Goal: Task Accomplishment & Management: Manage account settings

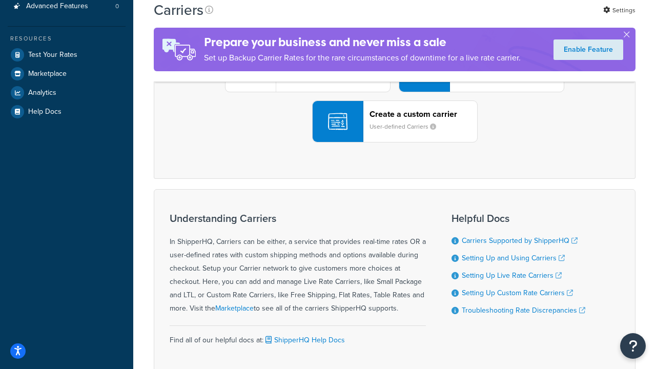
click at [395, 143] on div "UPS® Published daily rates FedEx List rates USPS Online rates See all live rate…" at bounding box center [395, 71] width 460 height 143
click at [510, 18] on header "FedEx" at bounding box center [510, 14] width 108 height 10
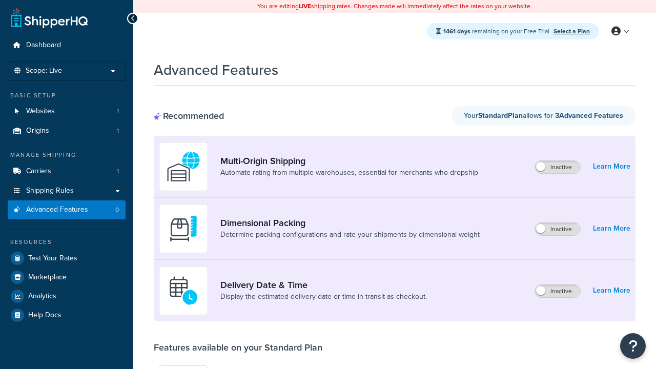
scroll to position [268, 0]
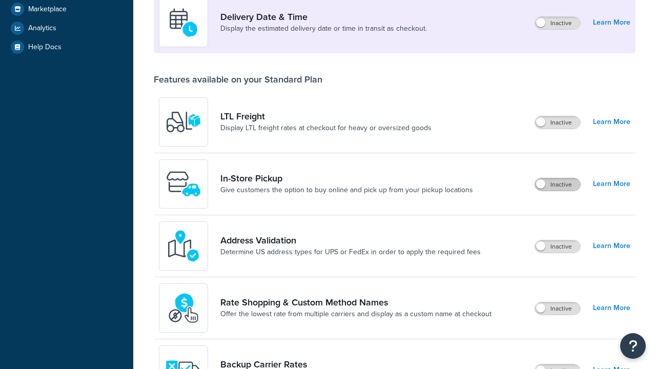
click at [558, 185] on label "Inactive" at bounding box center [557, 184] width 45 height 12
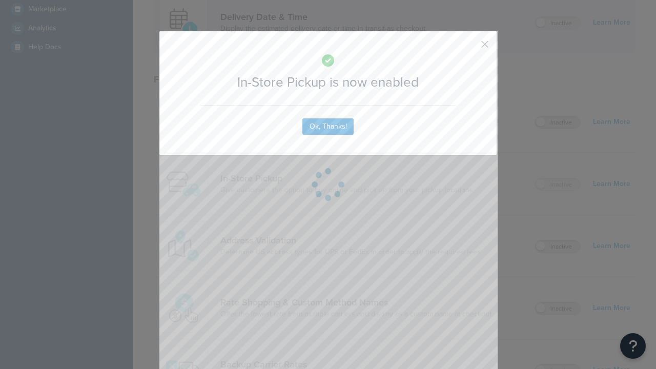
click at [470, 48] on button "button" at bounding box center [470, 48] width 3 height 3
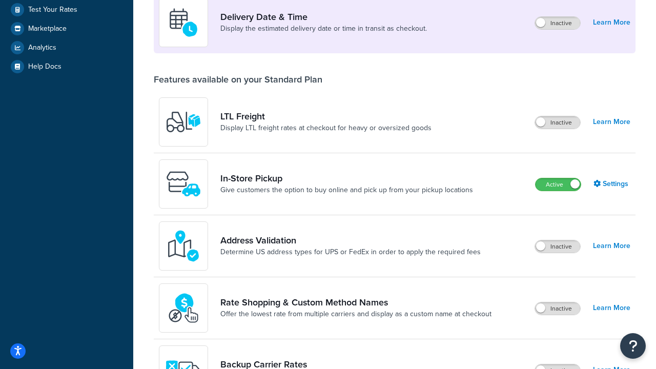
scroll to position [288, 0]
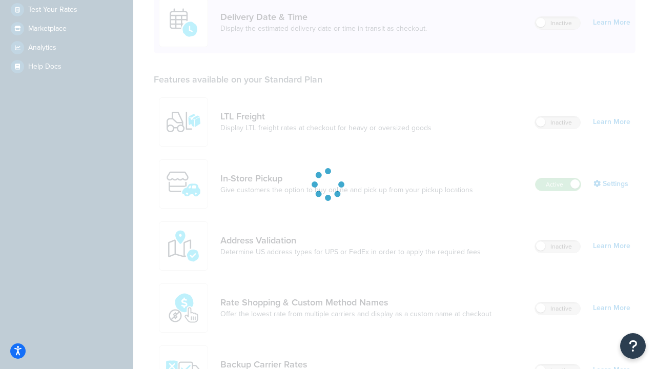
scroll to position [249, 0]
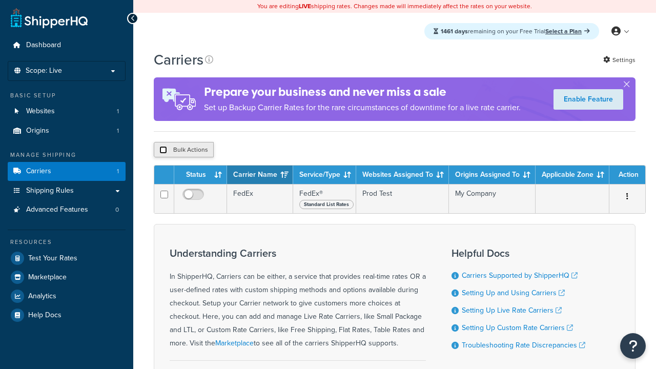
click at [163, 151] on input "checkbox" at bounding box center [163, 150] width 8 height 8
checkbox input "true"
click at [0, 0] on button "Delete" at bounding box center [0, 0] width 0 height 0
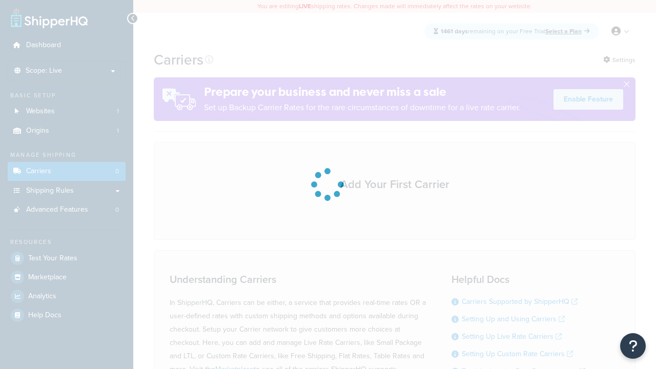
scroll to position [90, 0]
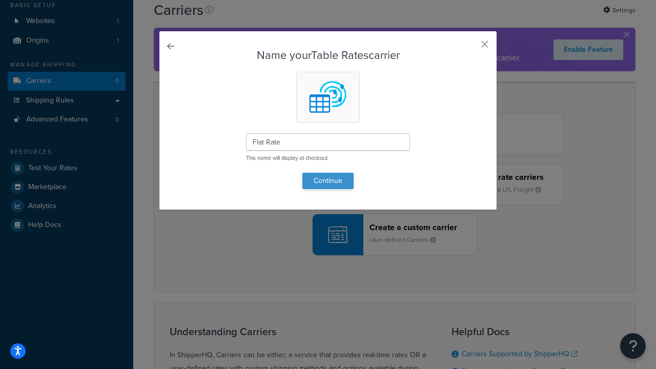
type input "Flat Rate"
click at [328, 180] on button "Continue" at bounding box center [328, 181] width 51 height 16
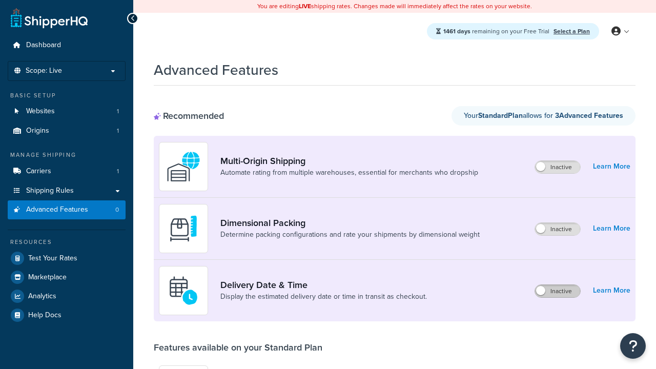
click at [558, 291] on label "Inactive" at bounding box center [557, 291] width 45 height 12
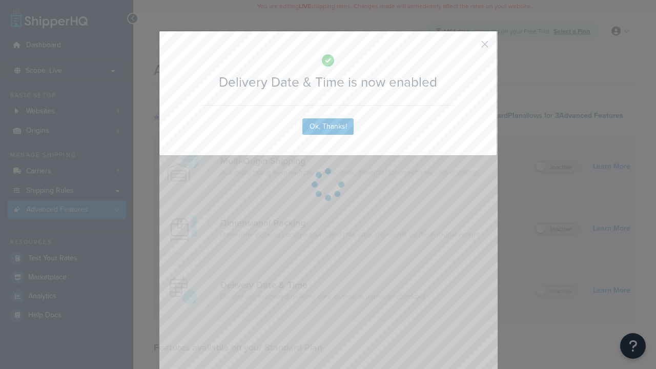
click at [470, 47] on button "button" at bounding box center [470, 48] width 3 height 3
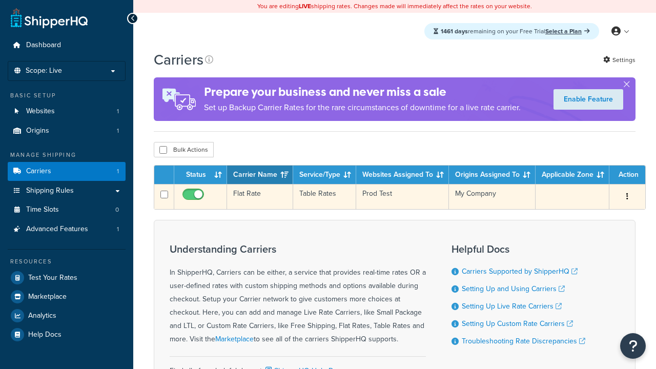
click at [260, 197] on td "Flat Rate" at bounding box center [260, 196] width 66 height 25
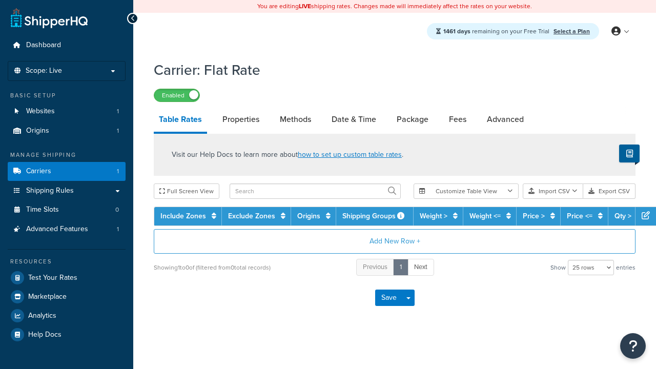
select select "25"
click at [354, 120] on link "Date & Time" at bounding box center [354, 119] width 55 height 25
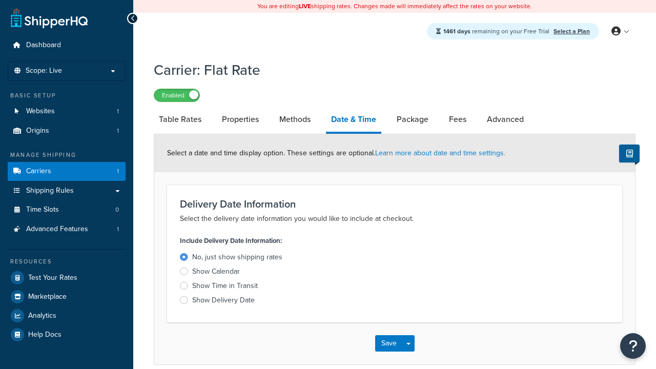
click at [225, 288] on div "Show Time in Transit" at bounding box center [225, 286] width 66 height 10
click at [0, 0] on input "Show Time in Transit" at bounding box center [0, 0] width 0 height 0
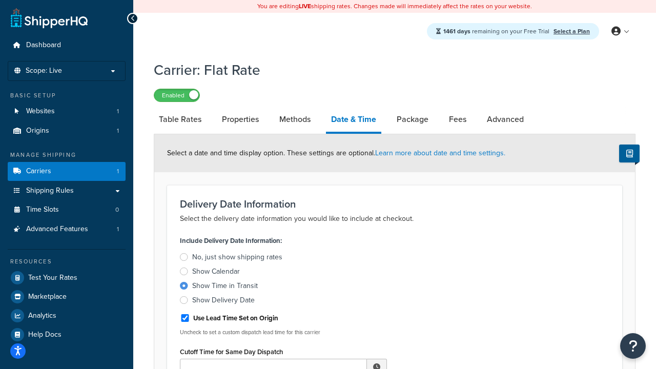
click at [225, 288] on div "Show Time in Transit" at bounding box center [225, 286] width 66 height 10
click at [0, 0] on input "Show Time in Transit" at bounding box center [0, 0] width 0 height 0
type input "11:00 AM"
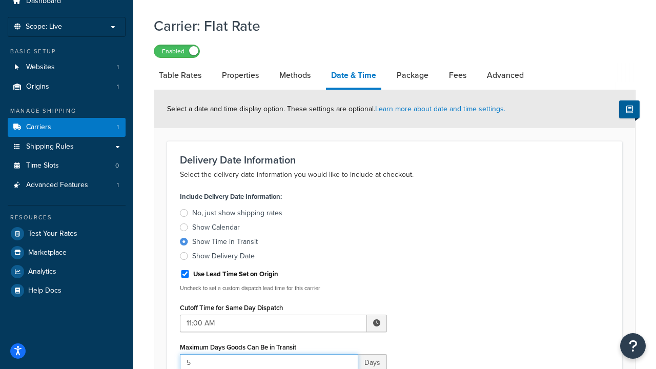
type input "5"
type input "Delivered on:"
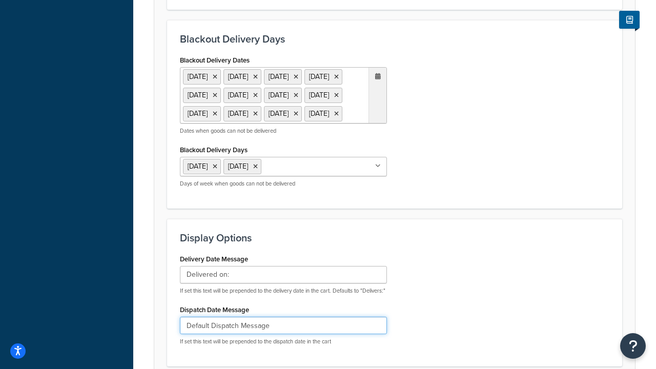
type input "Default Dispatch Message"
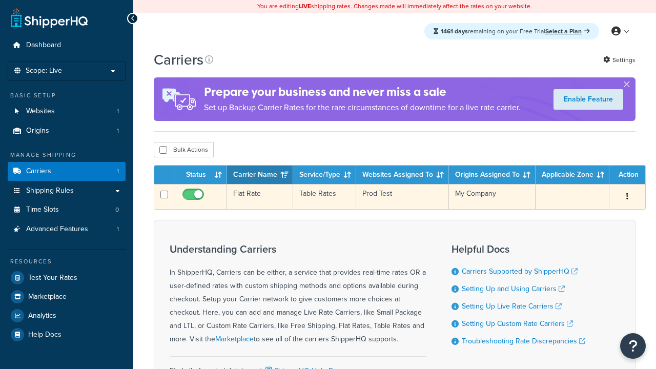
click at [260, 197] on td "Flat Rate" at bounding box center [260, 196] width 66 height 25
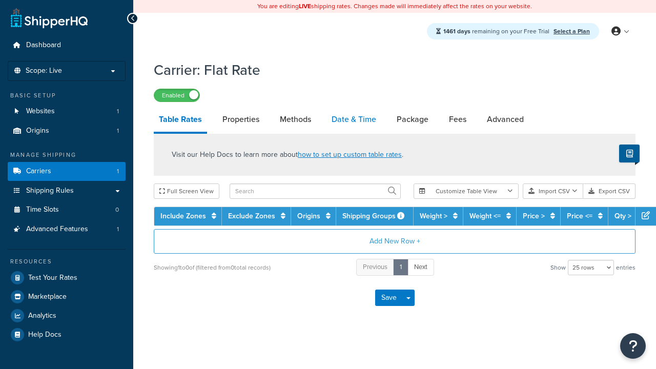
click at [354, 120] on link "Date & Time" at bounding box center [354, 119] width 55 height 25
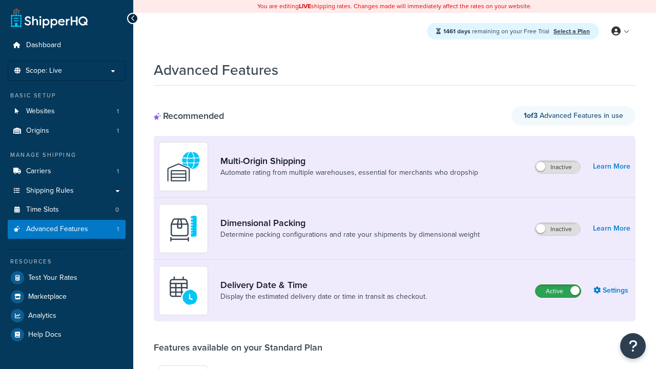
click at [558, 291] on label "Active" at bounding box center [558, 291] width 45 height 12
